Goal: Transaction & Acquisition: Subscribe to service/newsletter

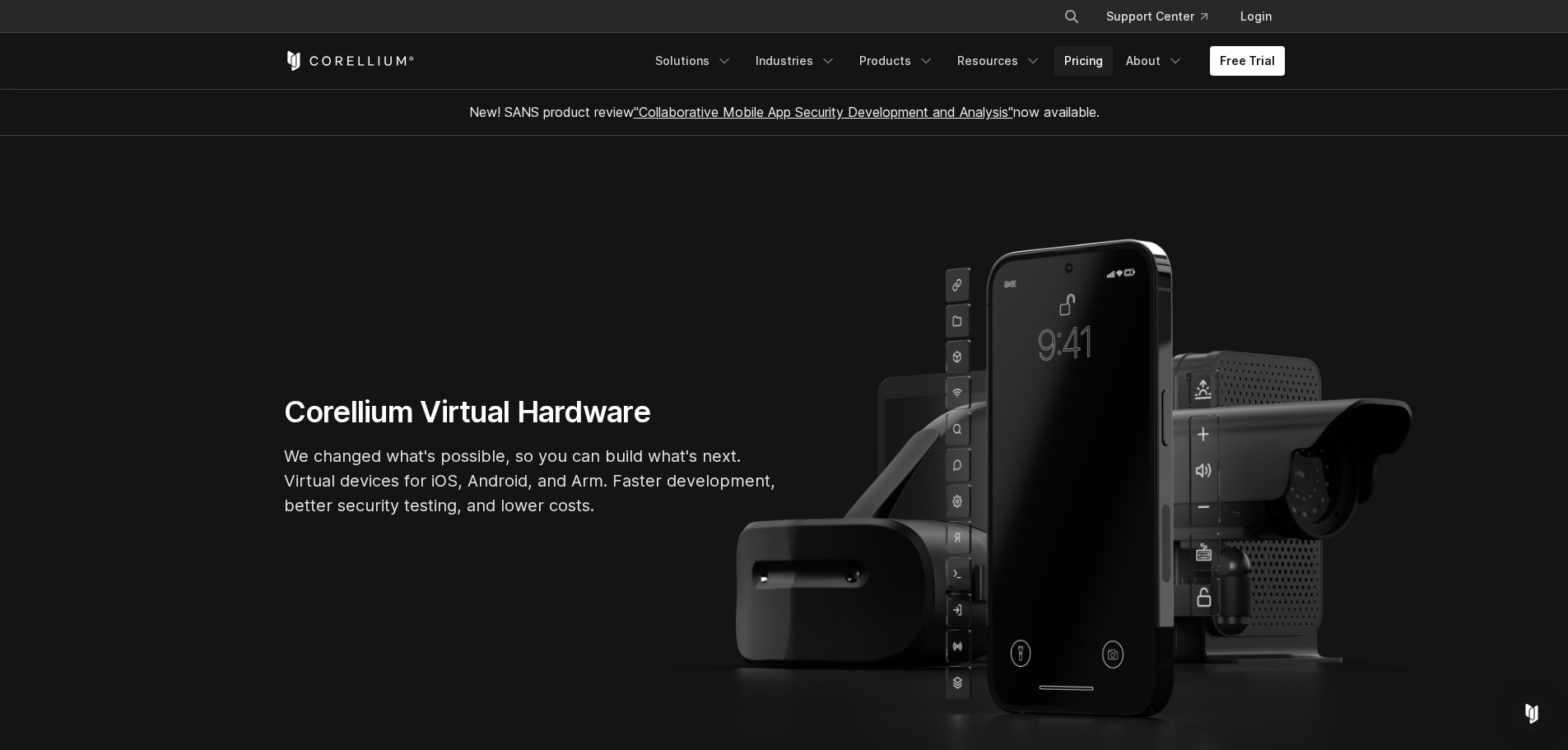
click at [1095, 64] on link "Pricing" at bounding box center [1084, 61] width 59 height 30
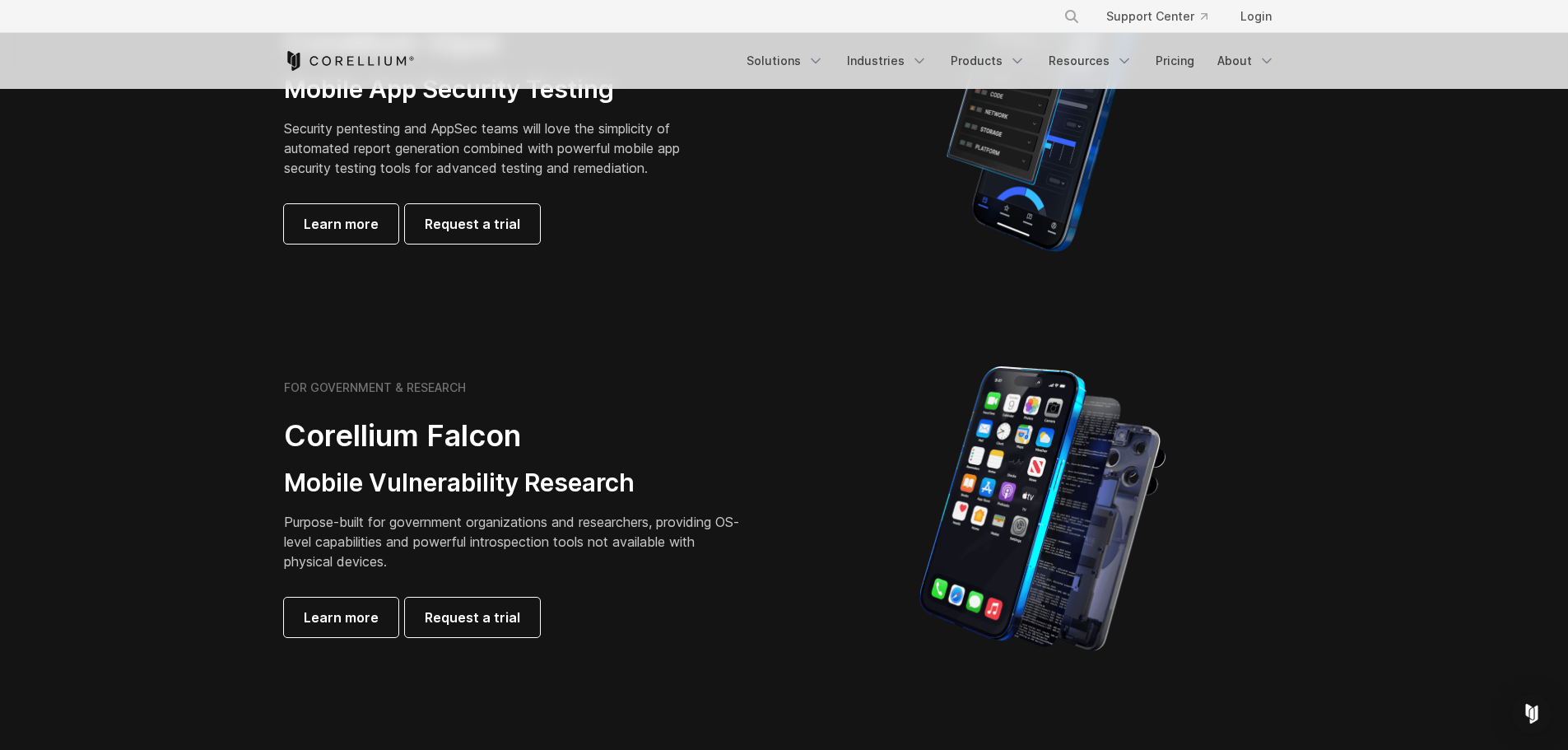
scroll to position [576, 0]
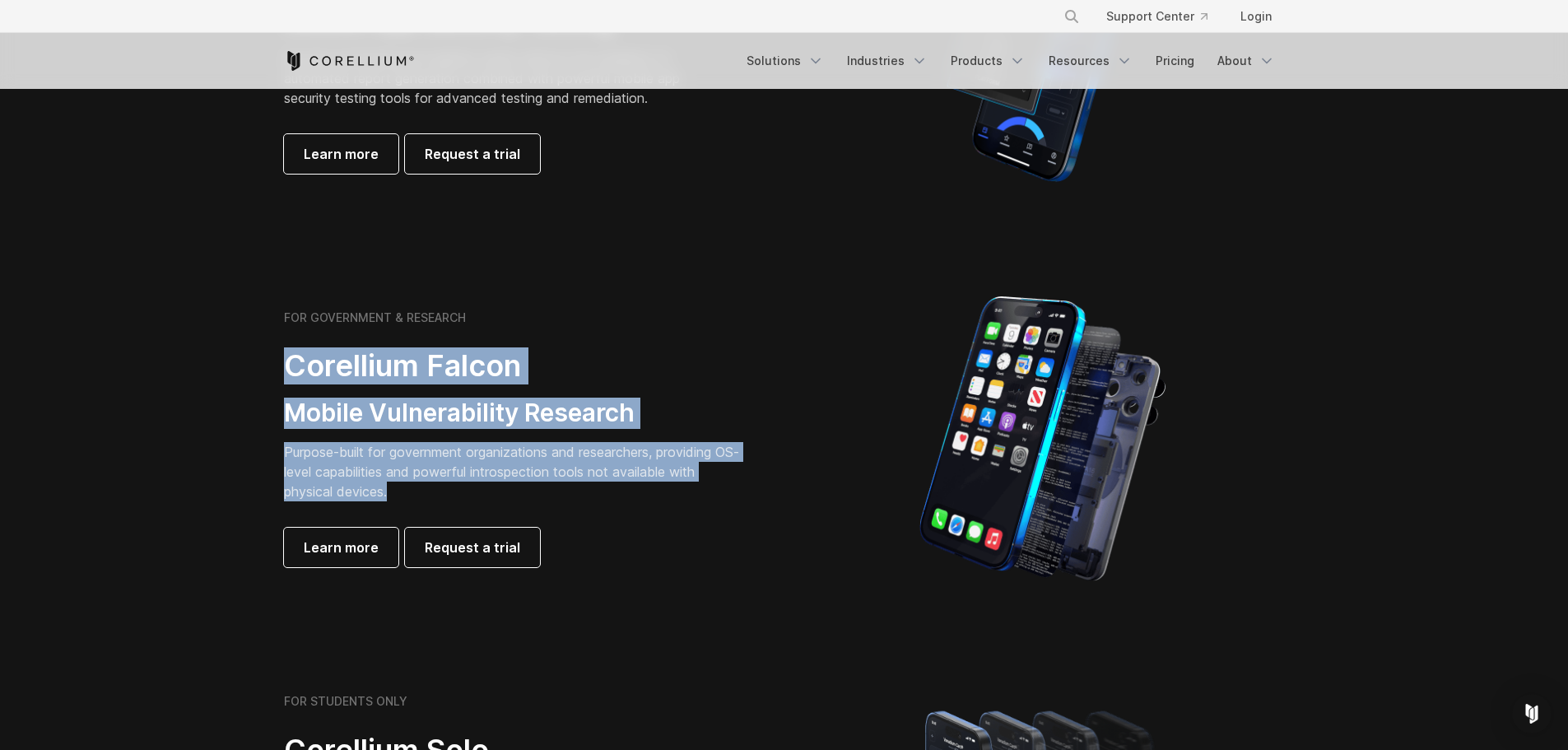
drag, startPoint x: 503, startPoint y: 483, endPoint x: 272, endPoint y: 361, distance: 261.2
click at [272, 361] on div "FOR GOVERNMENT & RESEARCH Corellium Falcon Mobile Vulnerability Research Purpos…" at bounding box center [526, 438] width 517 height 257
click at [532, 436] on div "FOR GOVERNMENT & RESEARCH Corellium Falcon Mobile Vulnerability Research Purpos…" at bounding box center [514, 438] width 461 height 257
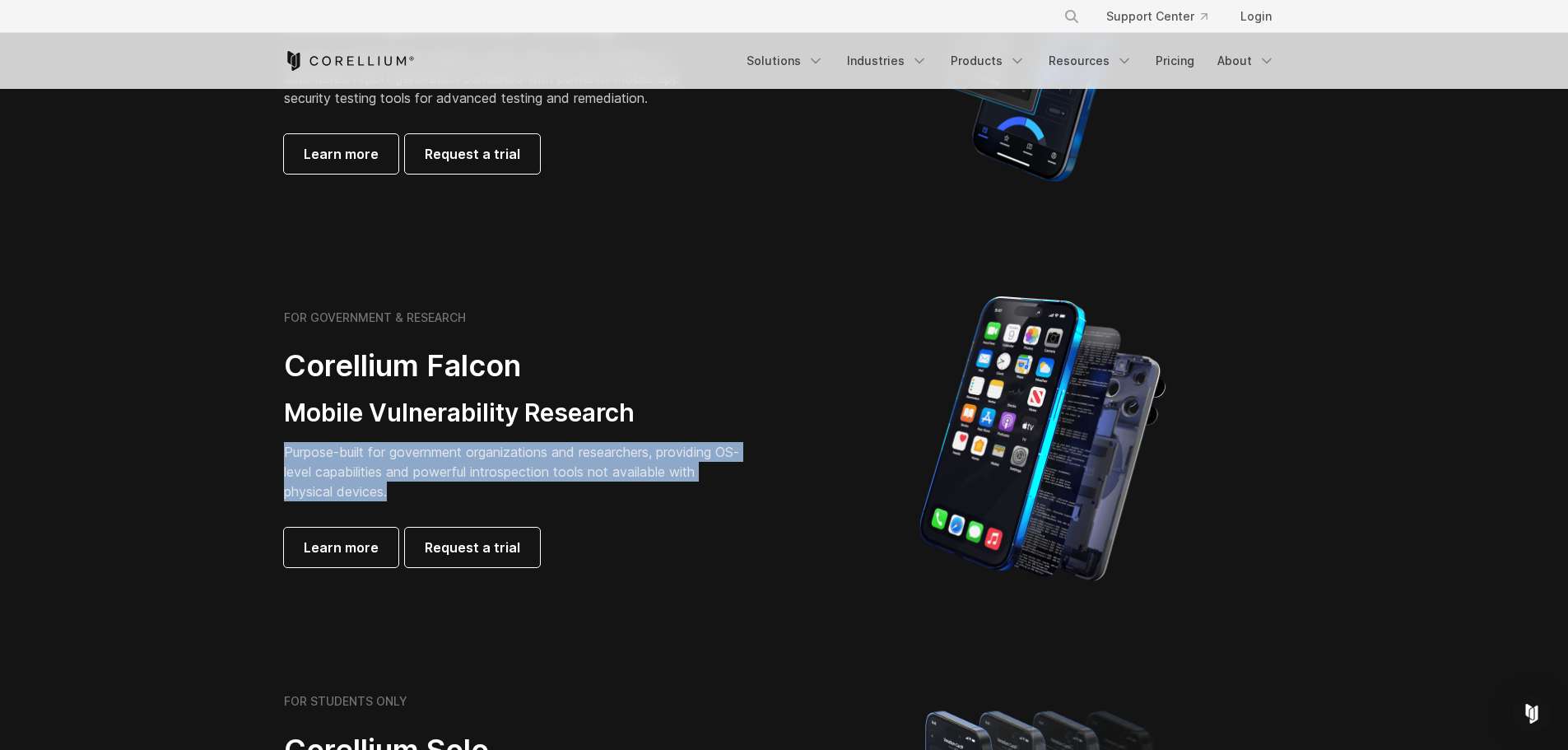
drag, startPoint x: 410, startPoint y: 497, endPoint x: 248, endPoint y: 436, distance: 173.1
click at [248, 436] on section "FOR GOVERNMENT & RESEARCH Corellium Falcon Mobile Vulnerability Research Purpos…" at bounding box center [784, 438] width 1568 height 394
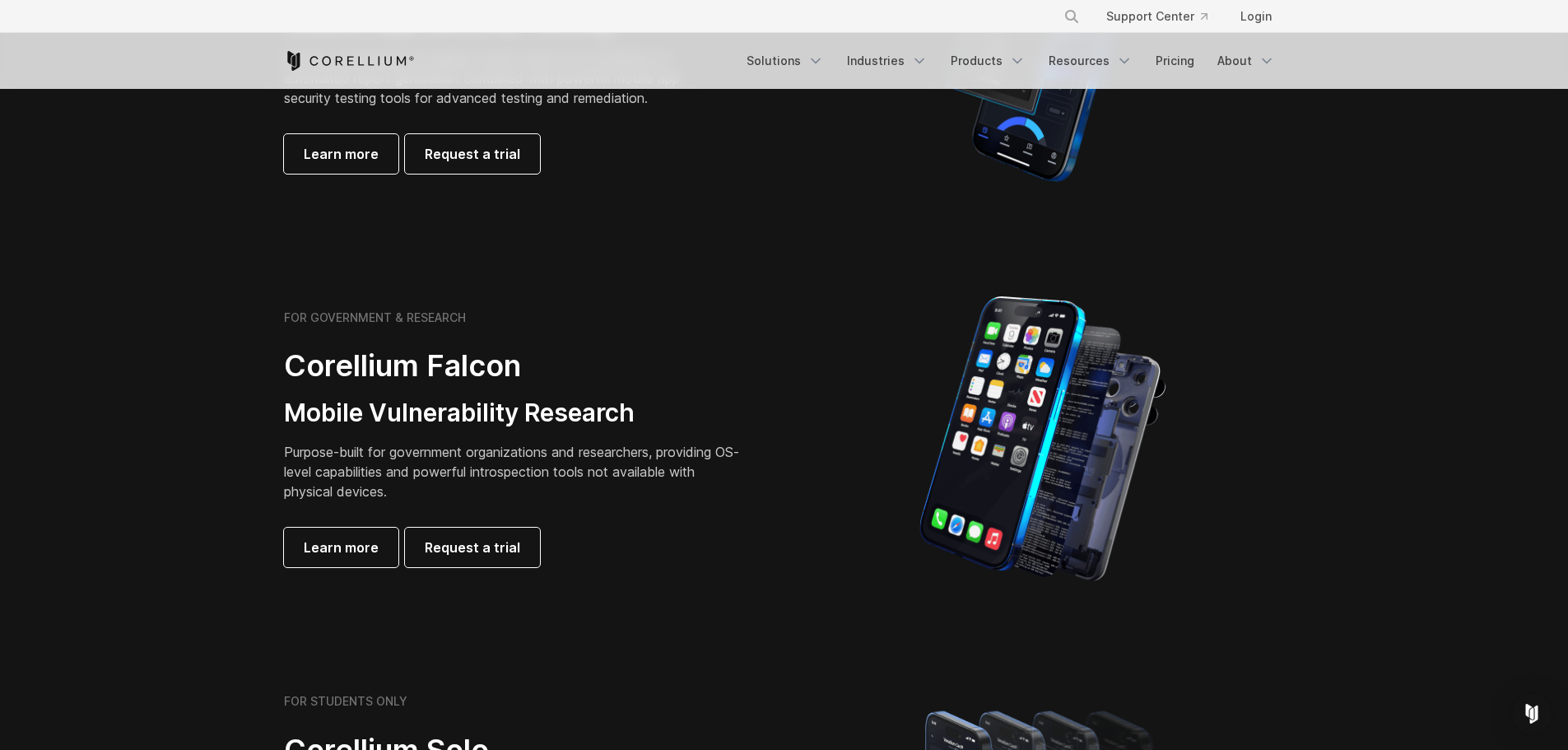
click at [482, 420] on h3 "Mobile Vulnerability Research" at bounding box center [514, 413] width 461 height 31
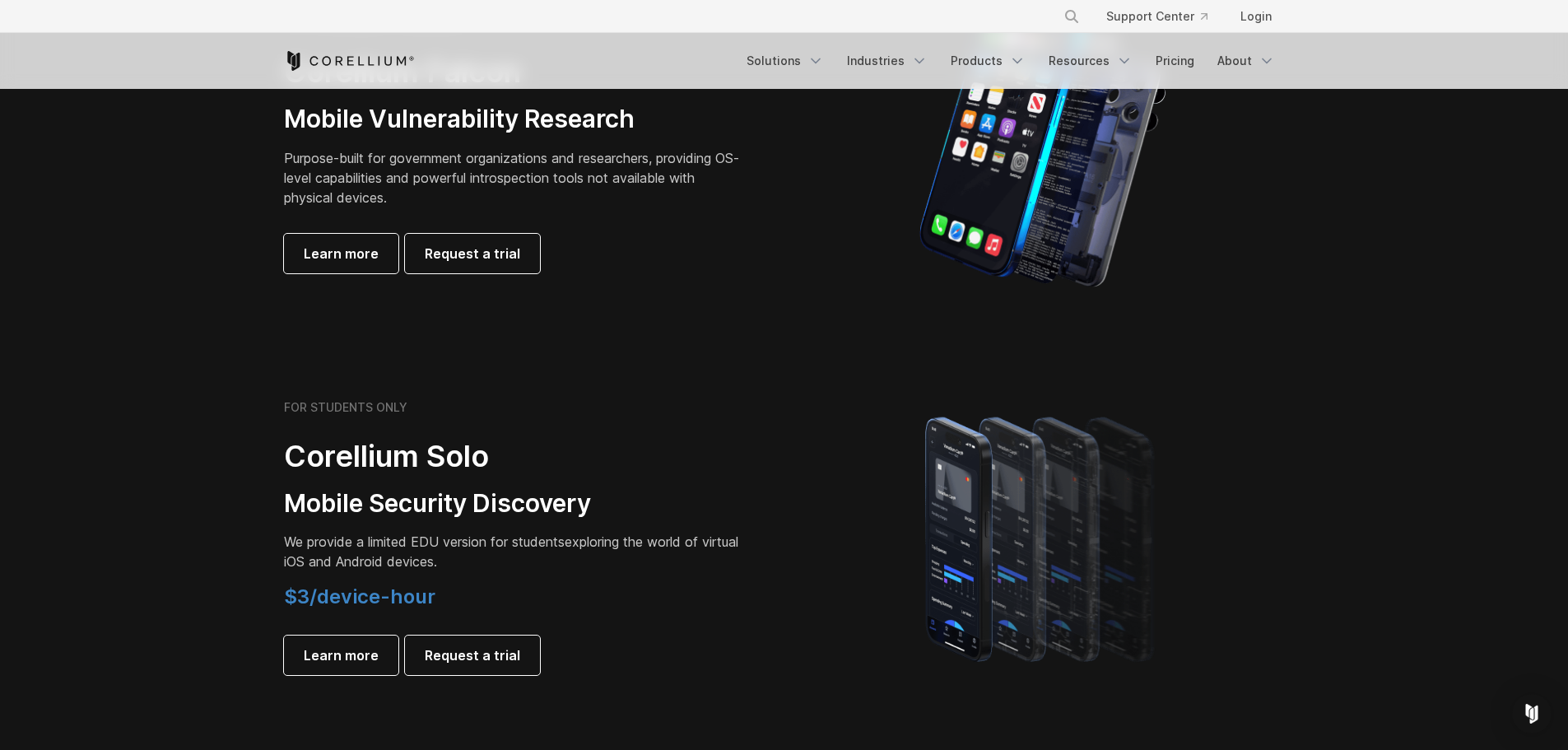
scroll to position [905, 0]
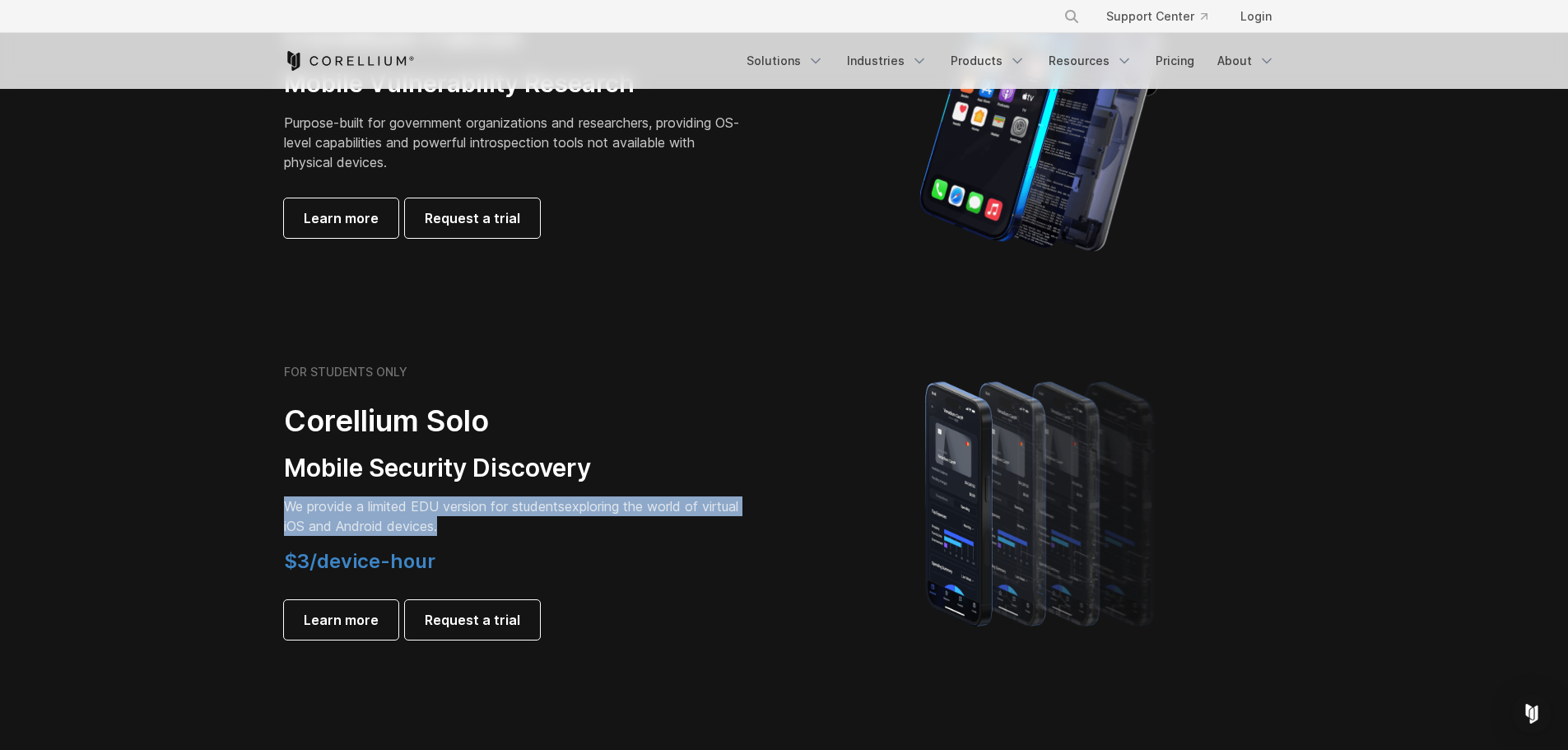
drag, startPoint x: 471, startPoint y: 529, endPoint x: 276, endPoint y: 495, distance: 197.9
click at [276, 495] on div "FOR STUDENTS ONLY Corellium Solo Mobile Security Discovery We provide a limited…" at bounding box center [526, 502] width 517 height 275
click at [423, 499] on span "We provide a limited EDU version for students" at bounding box center [424, 506] width 281 height 17
drag, startPoint x: 498, startPoint y: 535, endPoint x: 201, endPoint y: 502, distance: 298.8
click at [201, 502] on section "FOR STUDENTS ONLY Corellium Solo Mobile Security Discovery We provide a limited…" at bounding box center [784, 502] width 1568 height 394
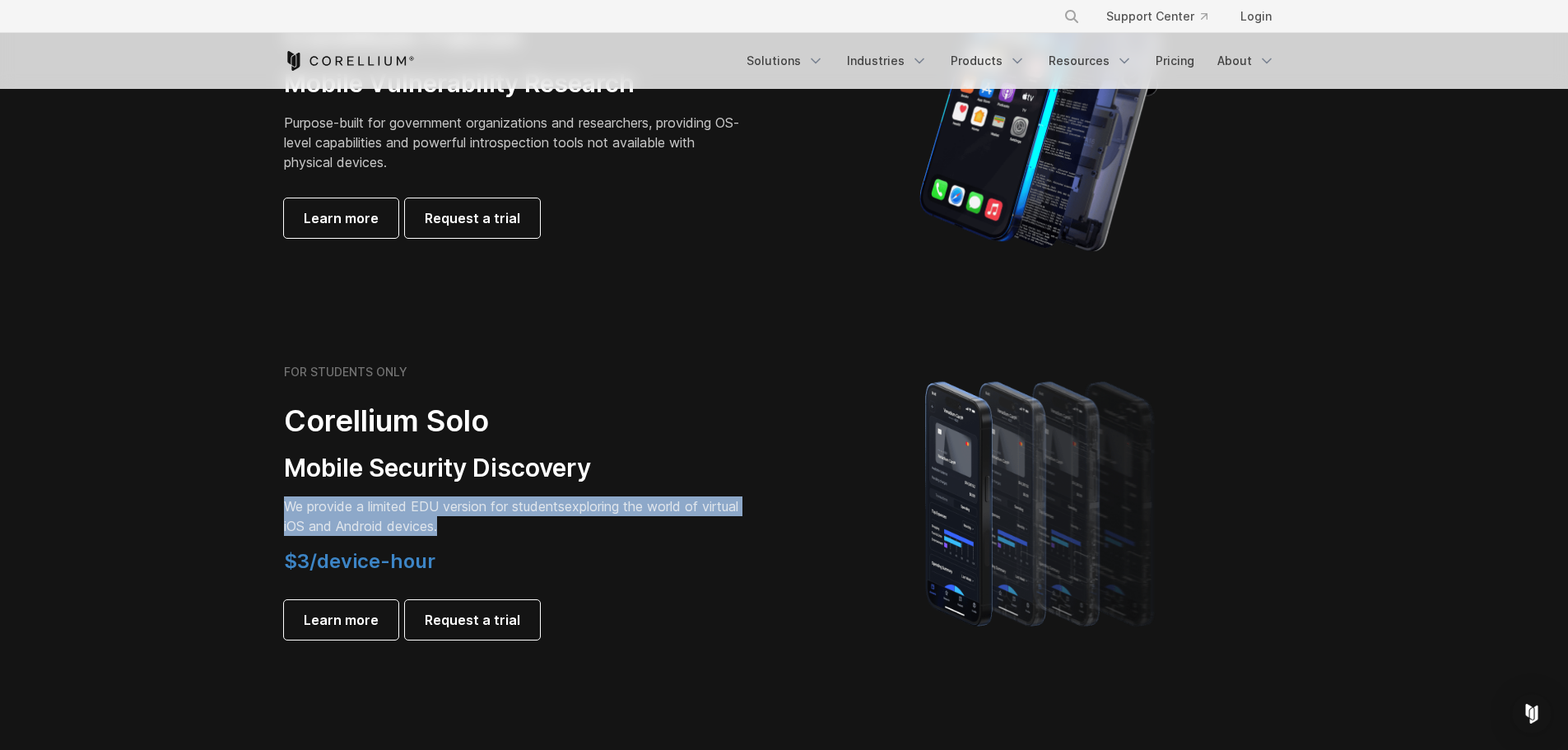
click at [422, 500] on span "We provide a limited EDU version for students" at bounding box center [424, 506] width 281 height 17
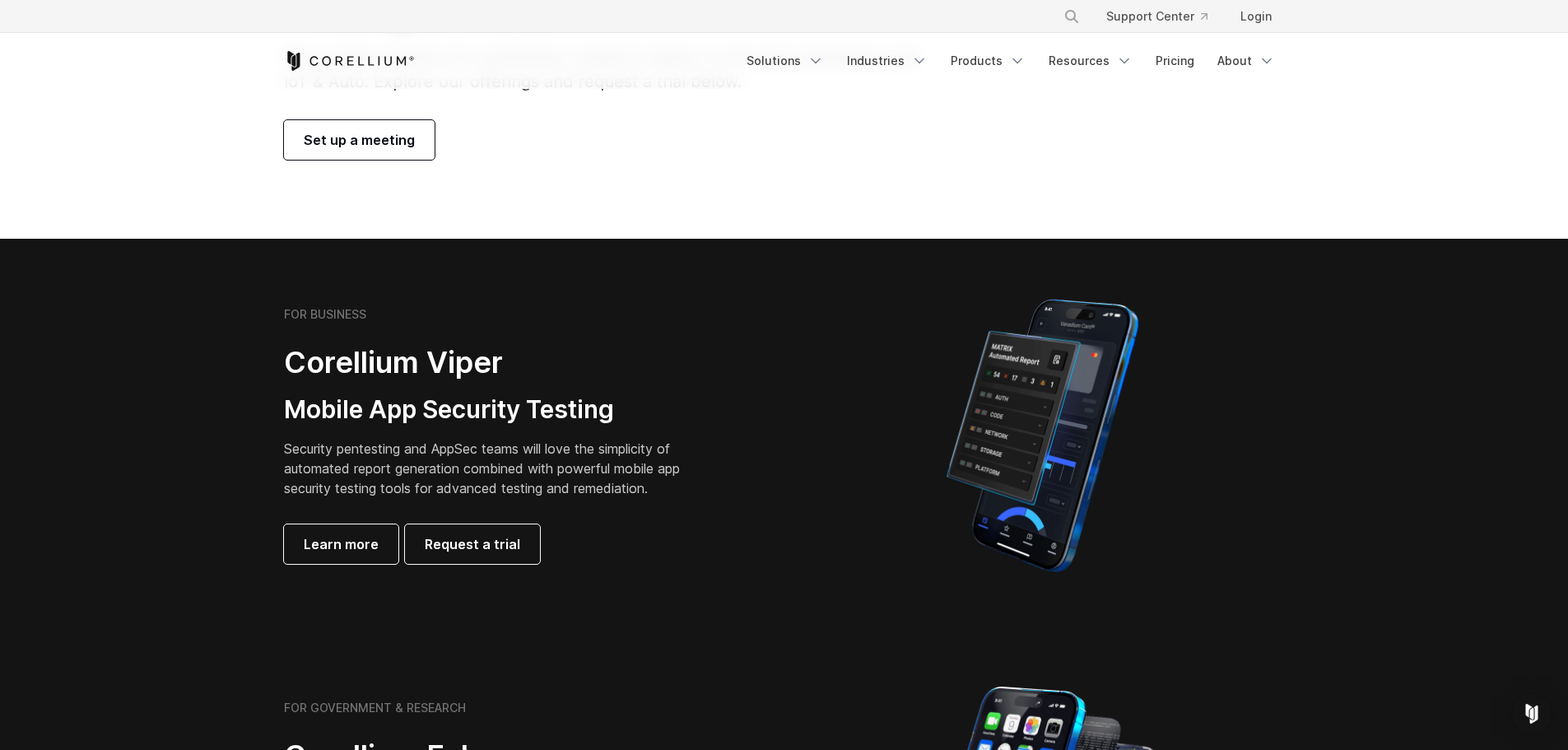
scroll to position [164, 0]
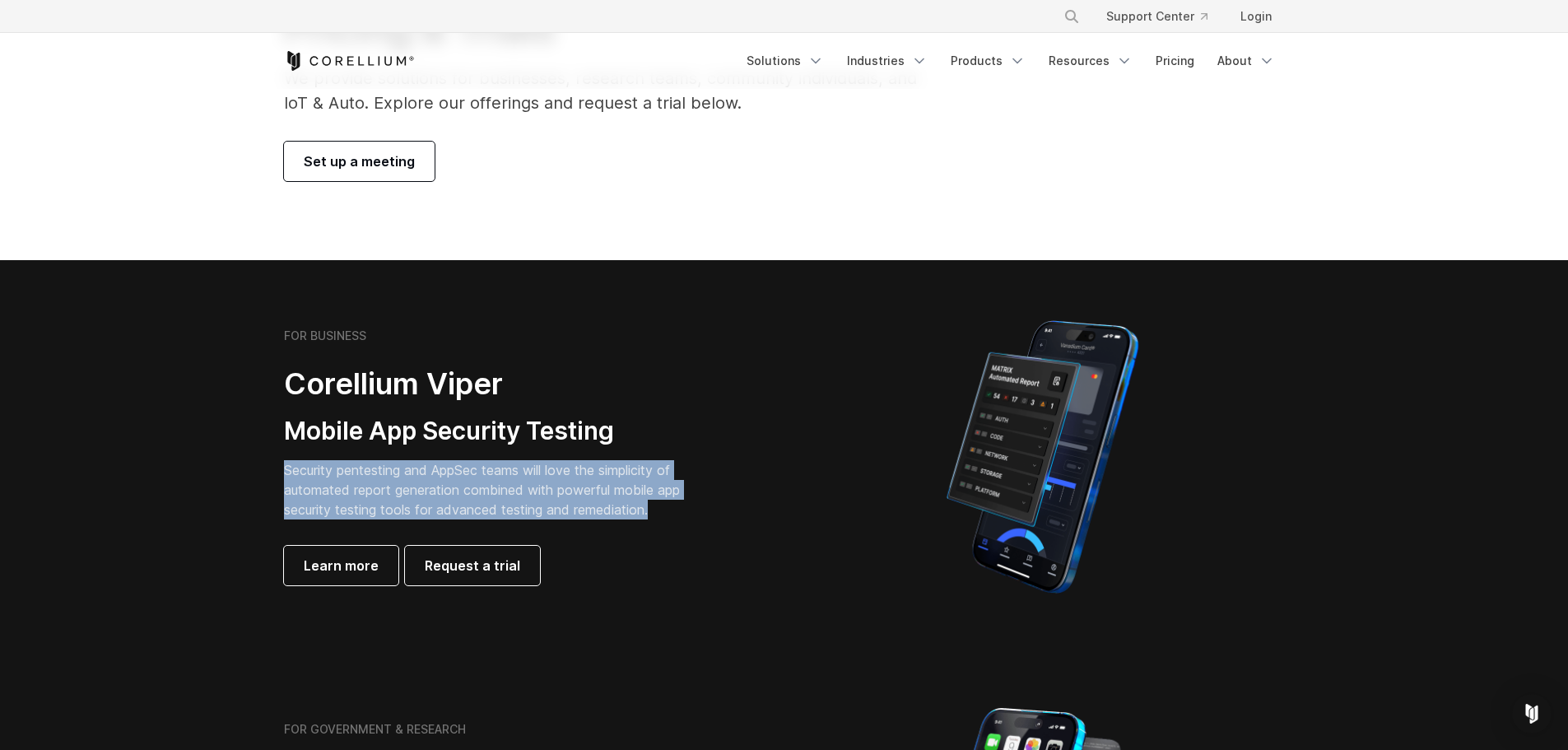
drag, startPoint x: 698, startPoint y: 507, endPoint x: 229, endPoint y: 468, distance: 470.6
click at [229, 468] on section "FOR BUSINESS Corellium Viper Mobile App Security Testing Security pentesting an…" at bounding box center [784, 456] width 1568 height 394
click at [581, 456] on div "FOR BUSINESS Corellium Viper Mobile App Security Testing Security pentesting an…" at bounding box center [514, 456] width 461 height 257
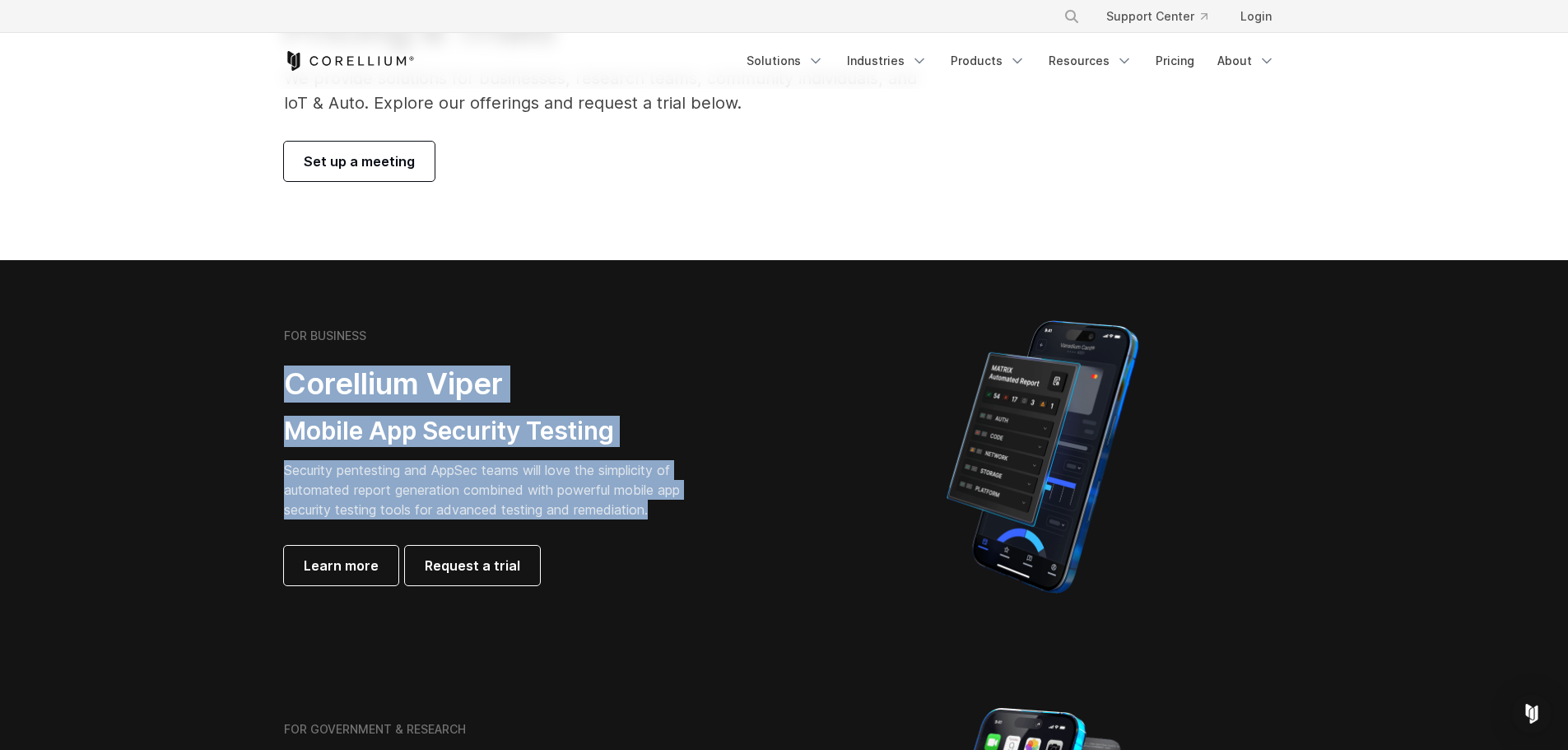
drag, startPoint x: 680, startPoint y: 512, endPoint x: 645, endPoint y: 449, distance: 72.1
click at [231, 391] on section "FOR BUSINESS Corellium Viper Mobile App Security Testing Security pentesting an…" at bounding box center [784, 456] width 1568 height 394
click at [763, 465] on div "FOR BUSINESS Corellium Viper Mobile App Security Testing Security pentesting an…" at bounding box center [526, 456] width 517 height 257
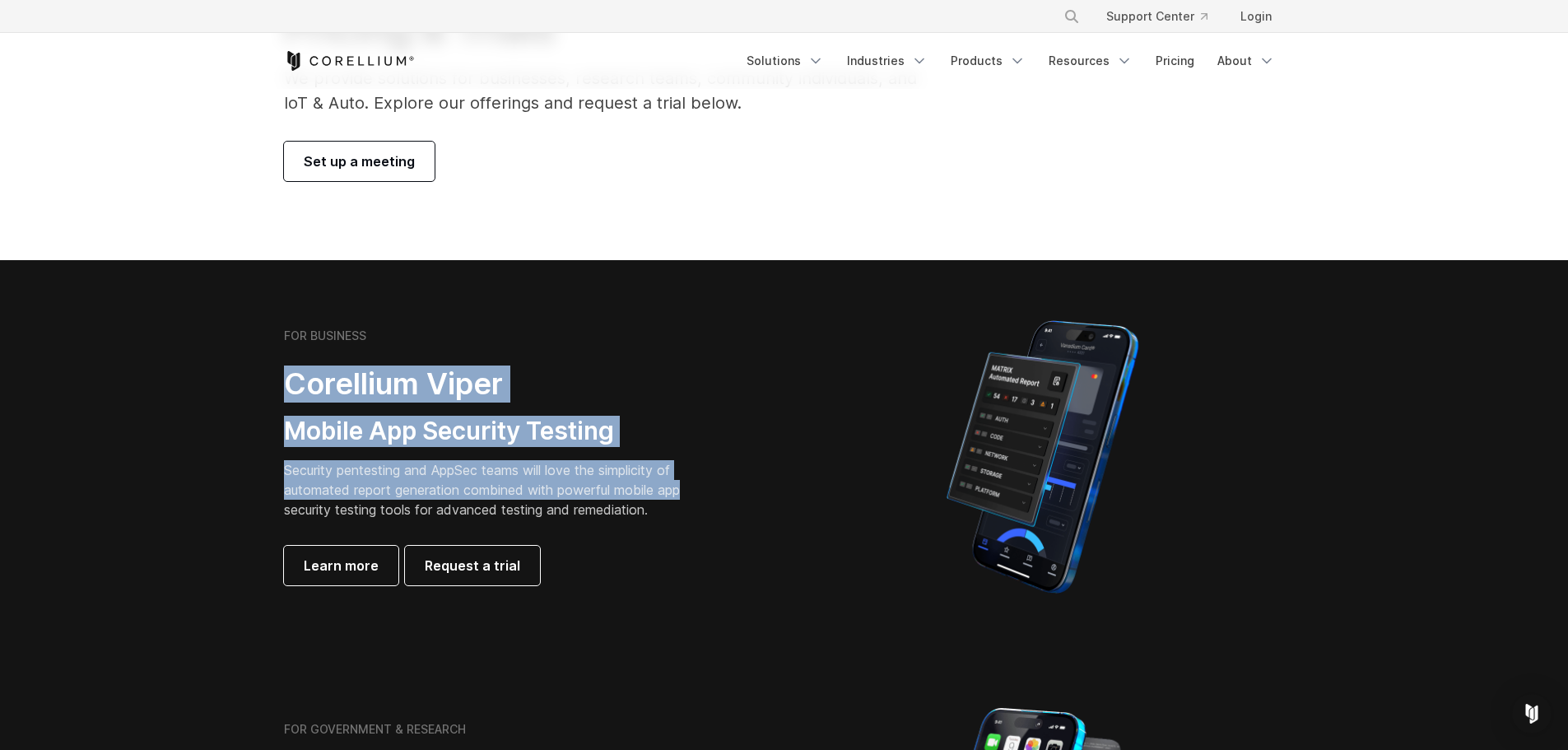
drag, startPoint x: 530, startPoint y: 469, endPoint x: 238, endPoint y: 383, distance: 304.4
click at [238, 383] on section "FOR BUSINESS Corellium Viper Mobile App Security Testing Security pentesting an…" at bounding box center [784, 456] width 1568 height 394
click at [540, 431] on h3 "Mobile App Security Testing" at bounding box center [494, 432] width 422 height 31
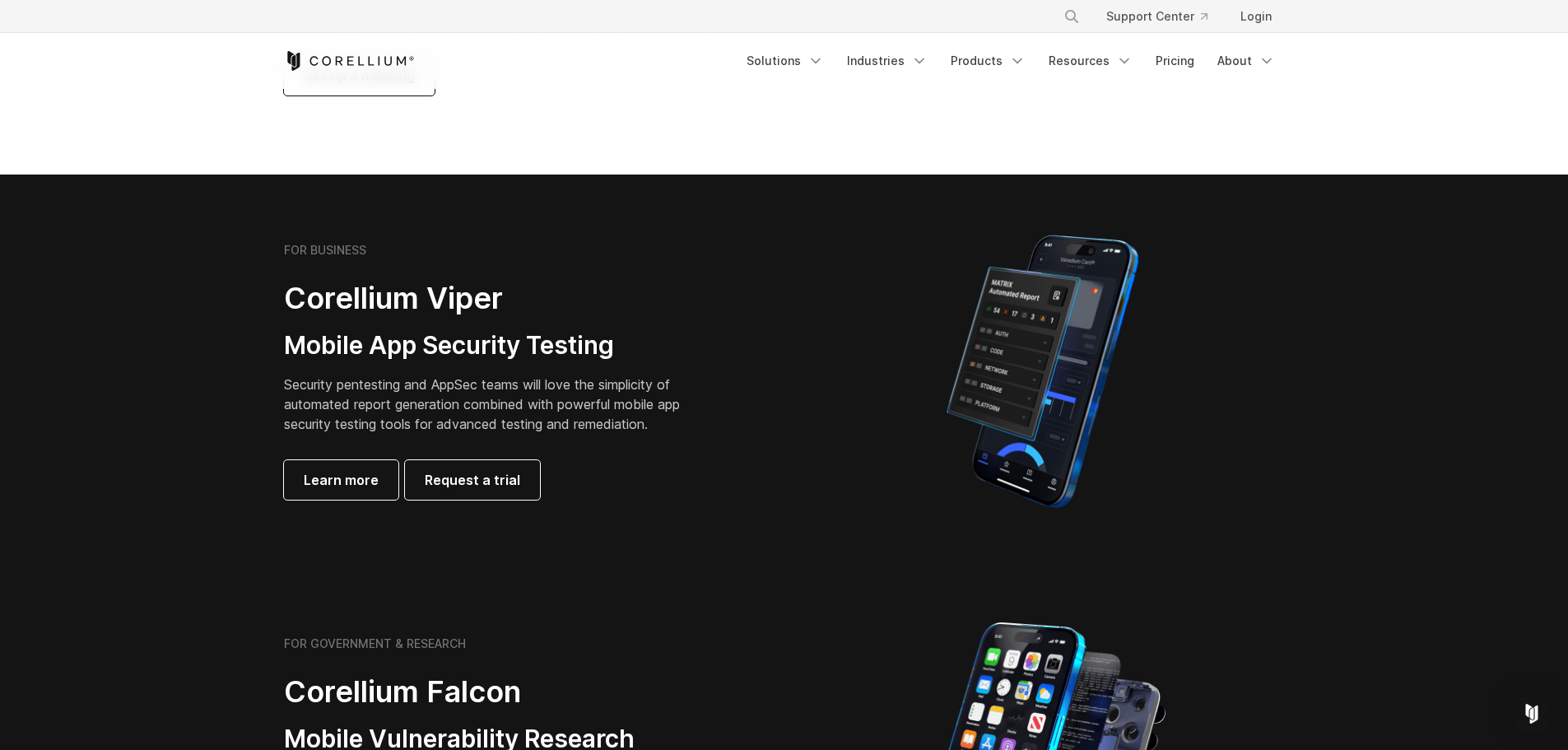
scroll to position [412, 0]
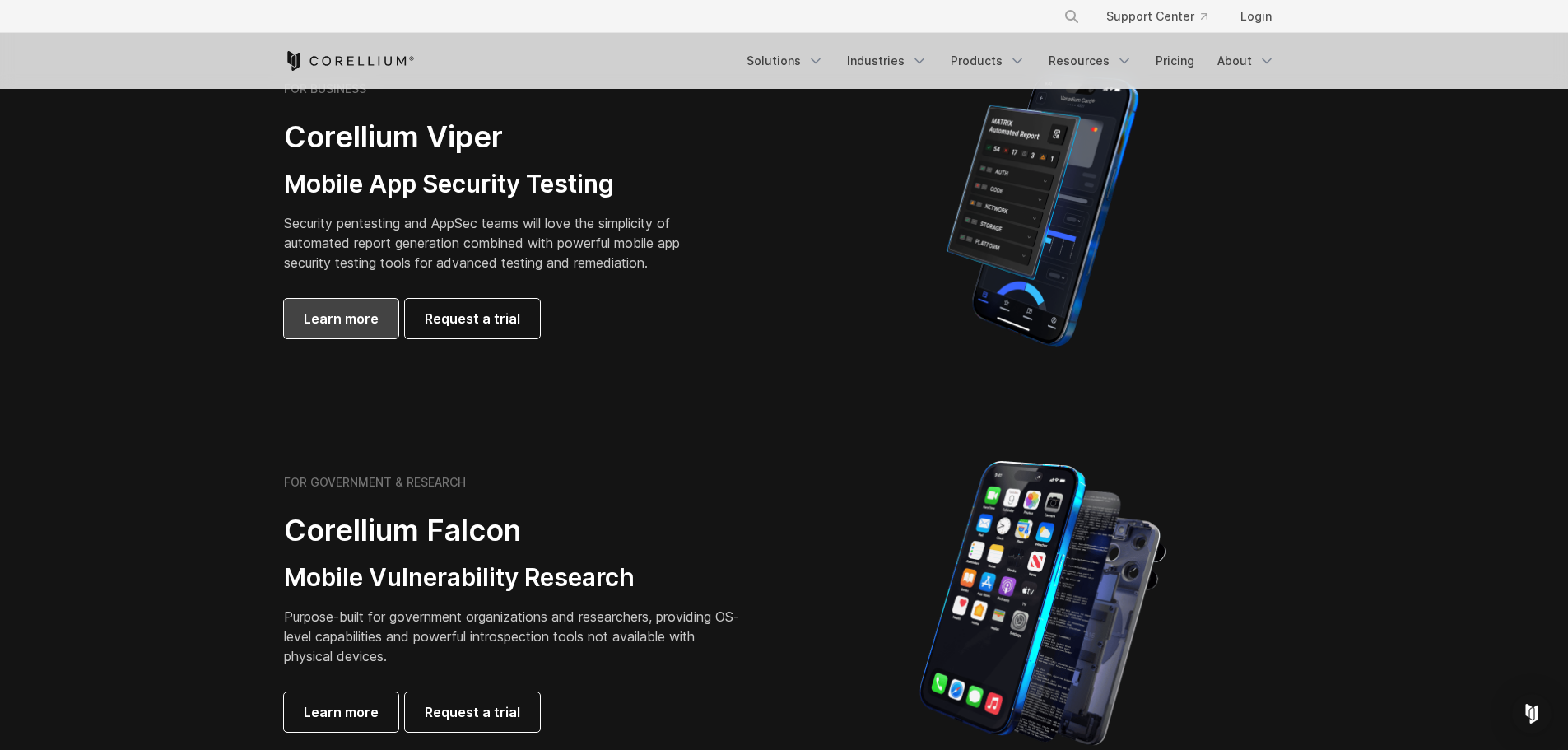
click at [362, 328] on span "Learn more" at bounding box center [341, 318] width 75 height 20
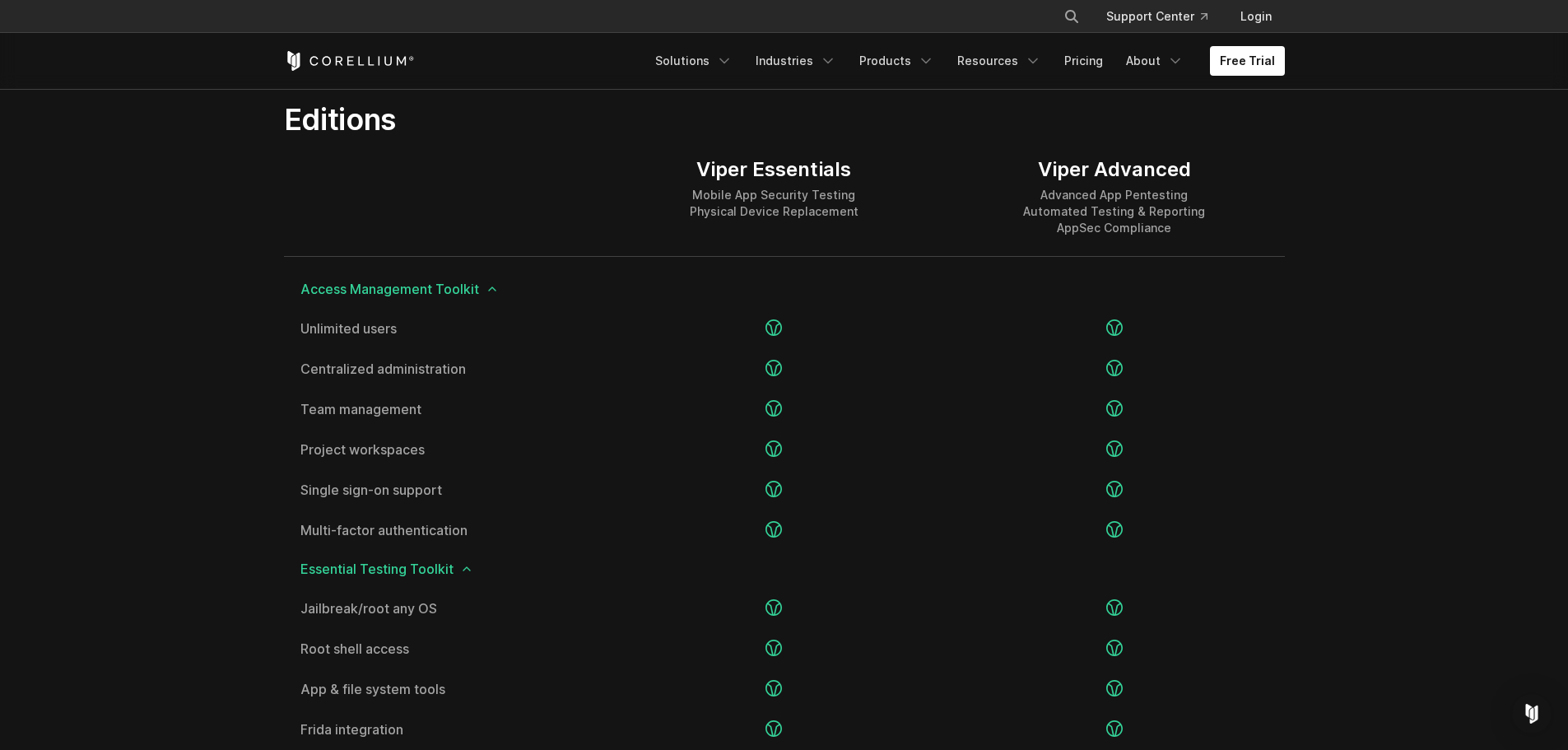
scroll to position [2139, 0]
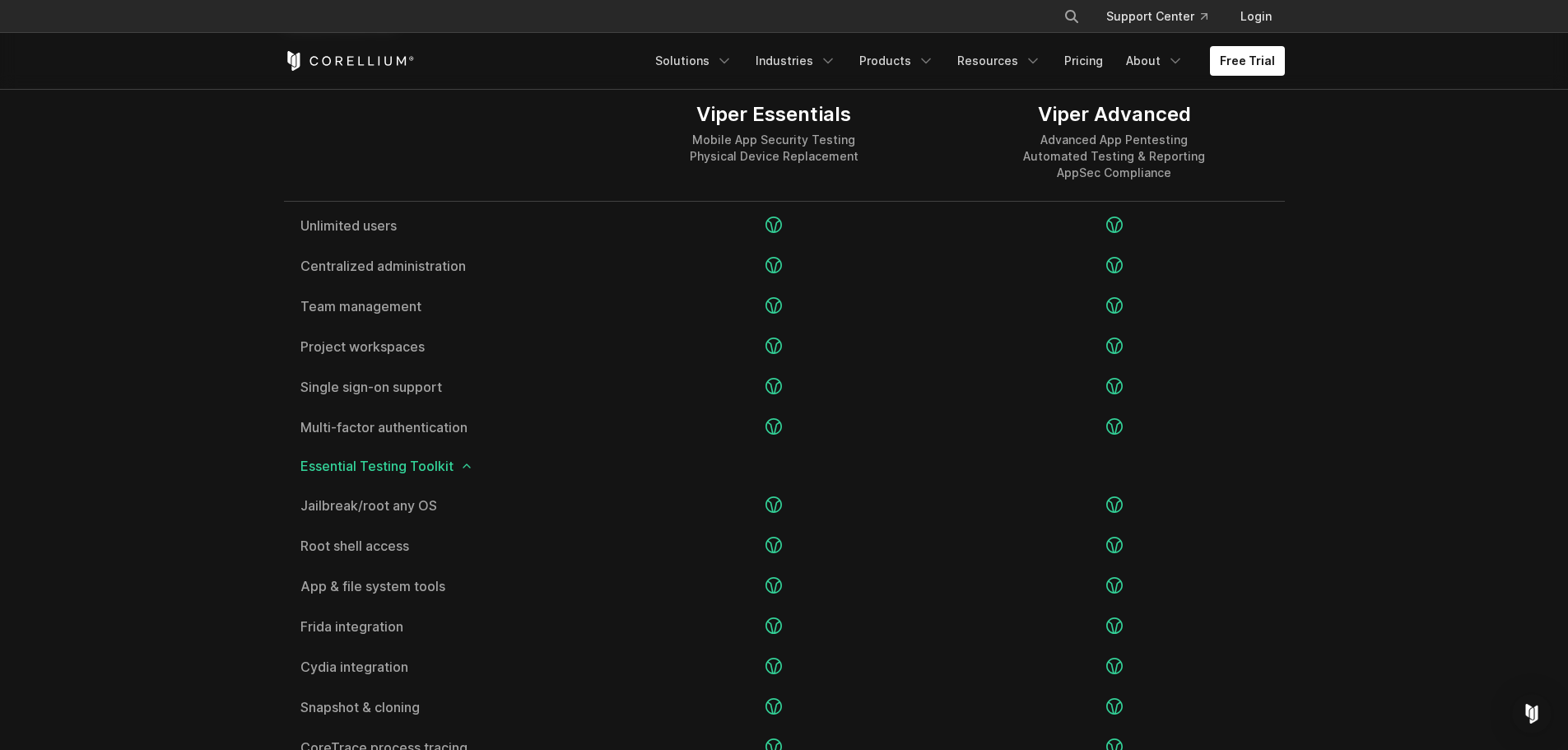
click at [466, 464] on icon at bounding box center [467, 466] width 13 height 13
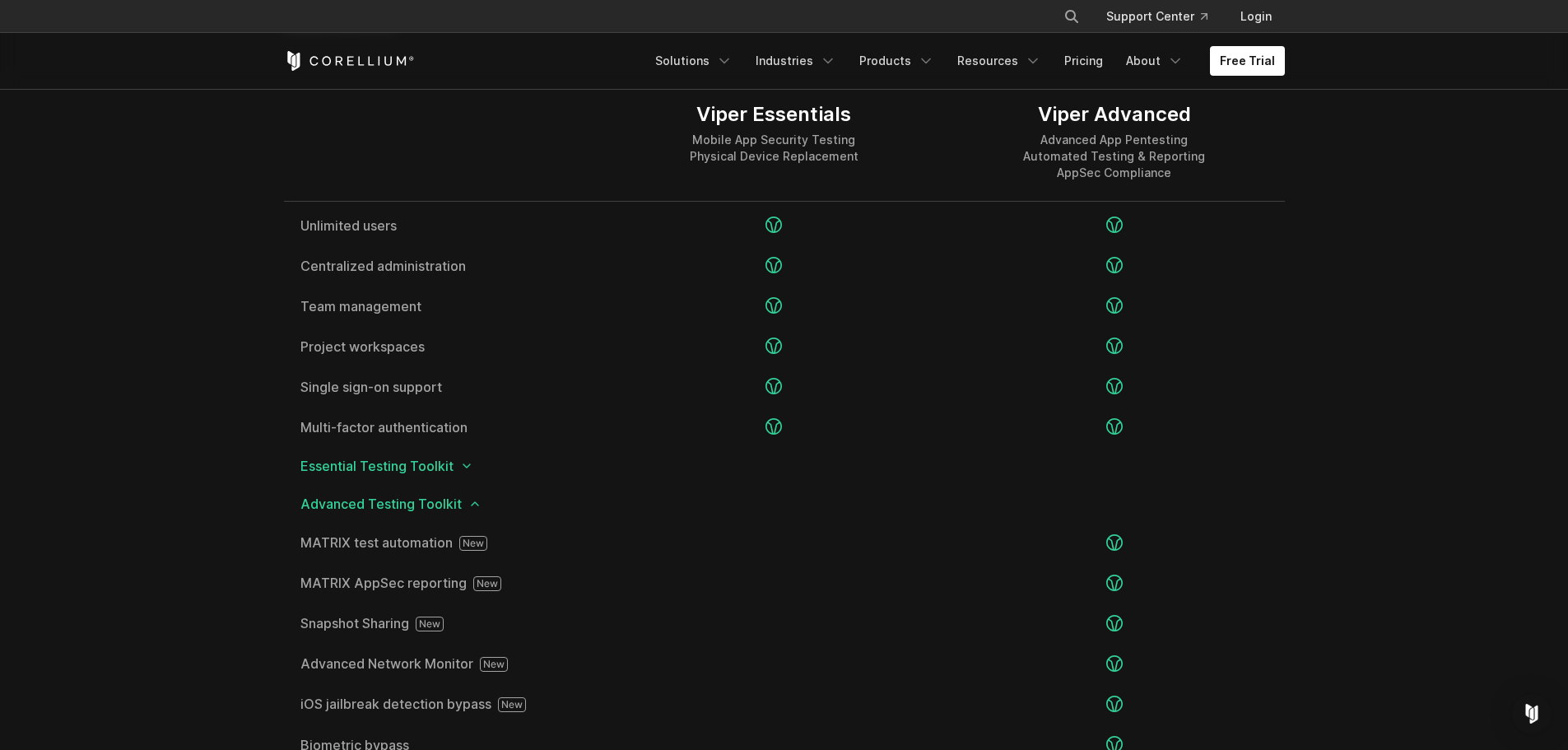
click at [466, 464] on icon at bounding box center [467, 466] width 13 height 13
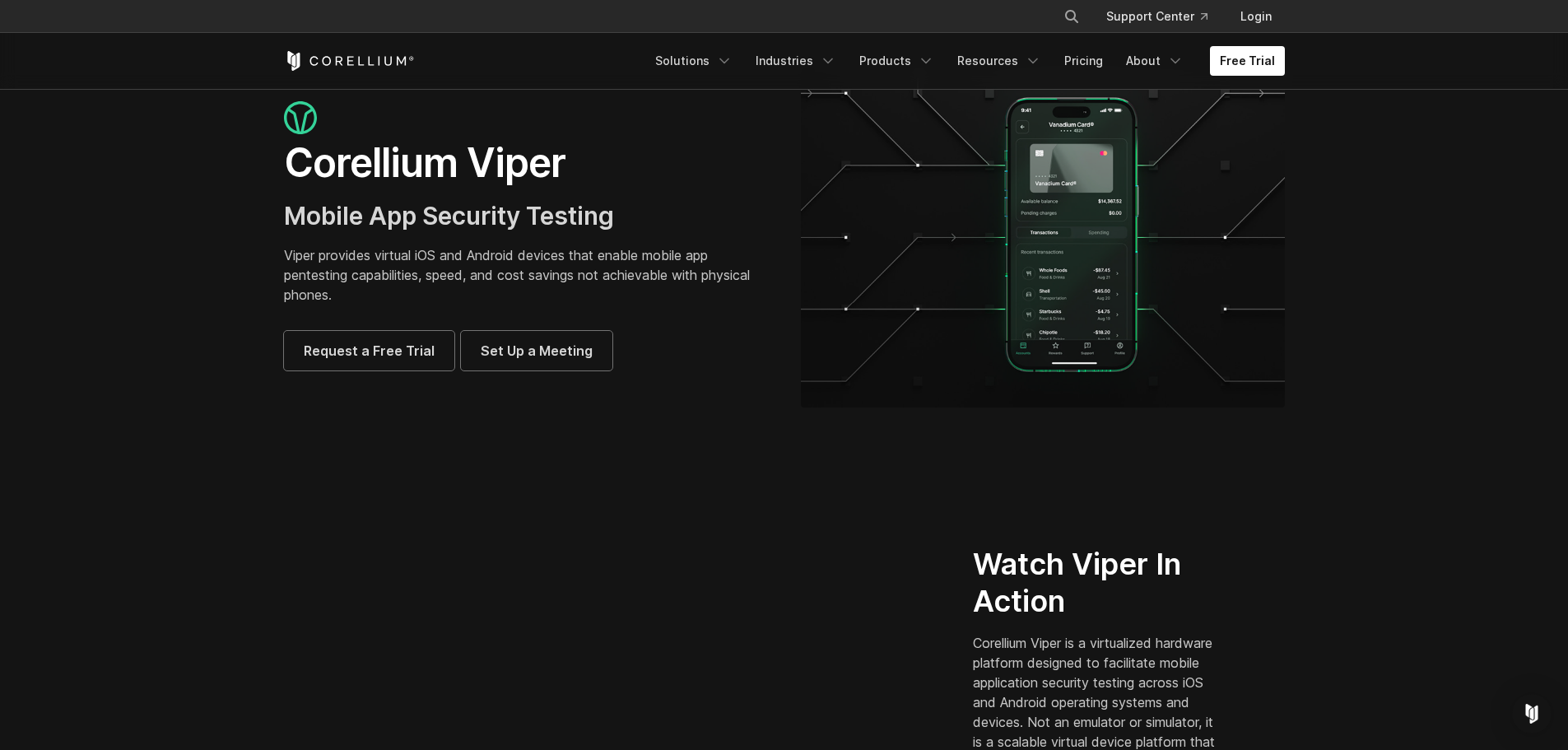
scroll to position [0, 0]
